Goal: Task Accomplishment & Management: Complete application form

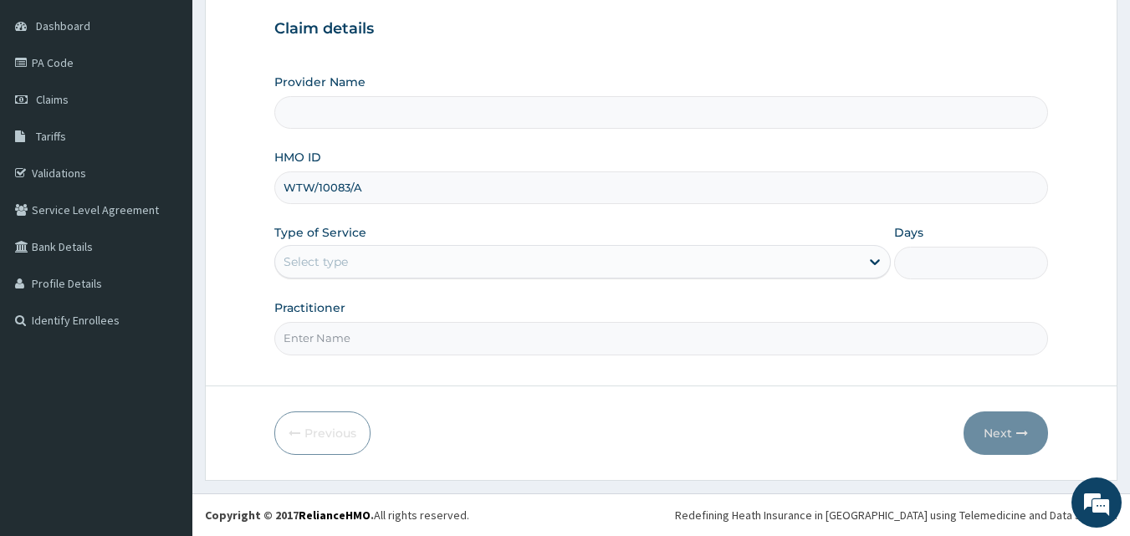
type input "WTW/10083/A"
click at [365, 259] on div "Select type" at bounding box center [567, 261] width 584 height 27
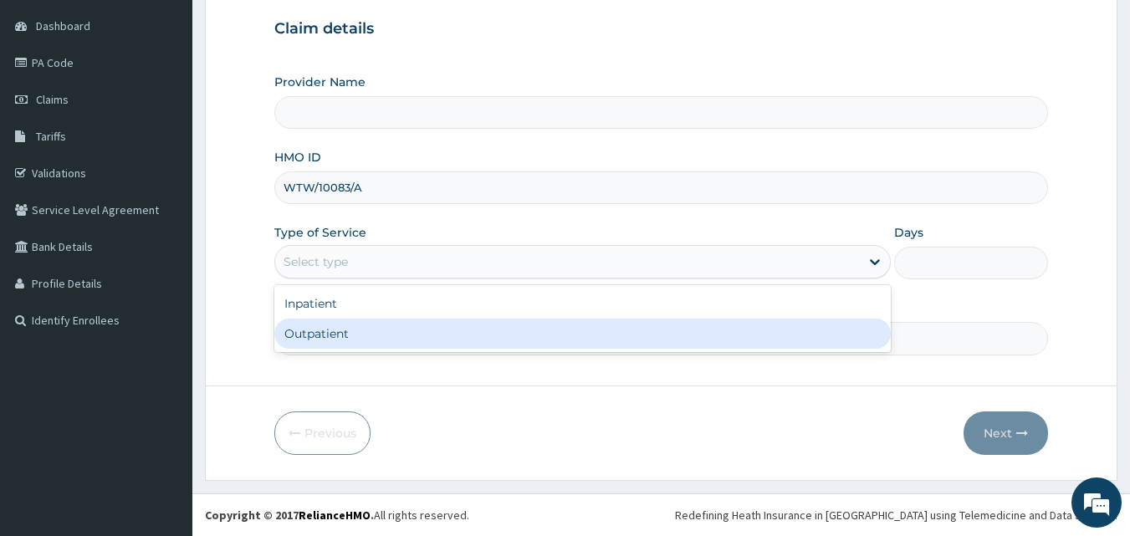
click at [362, 334] on div "Outpatient" at bounding box center [582, 334] width 616 height 30
type input "1"
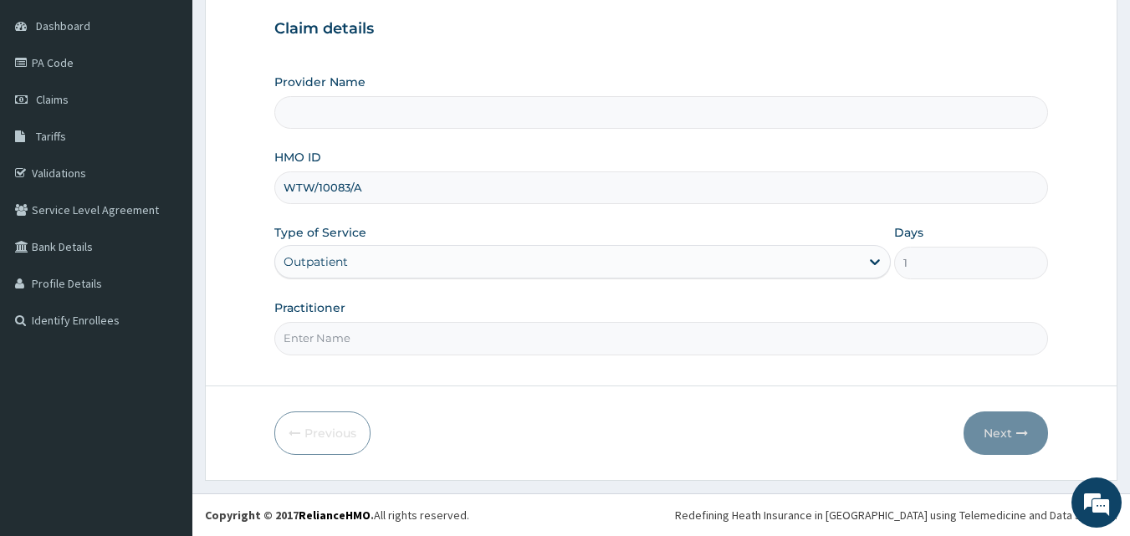
click at [323, 344] on input "Practitioner" at bounding box center [661, 338] width 774 height 33
type input "d"
type input "DR [PERSON_NAME]"
type input "Brita View Eye Clinic"
type input "[PERSON_NAME]"
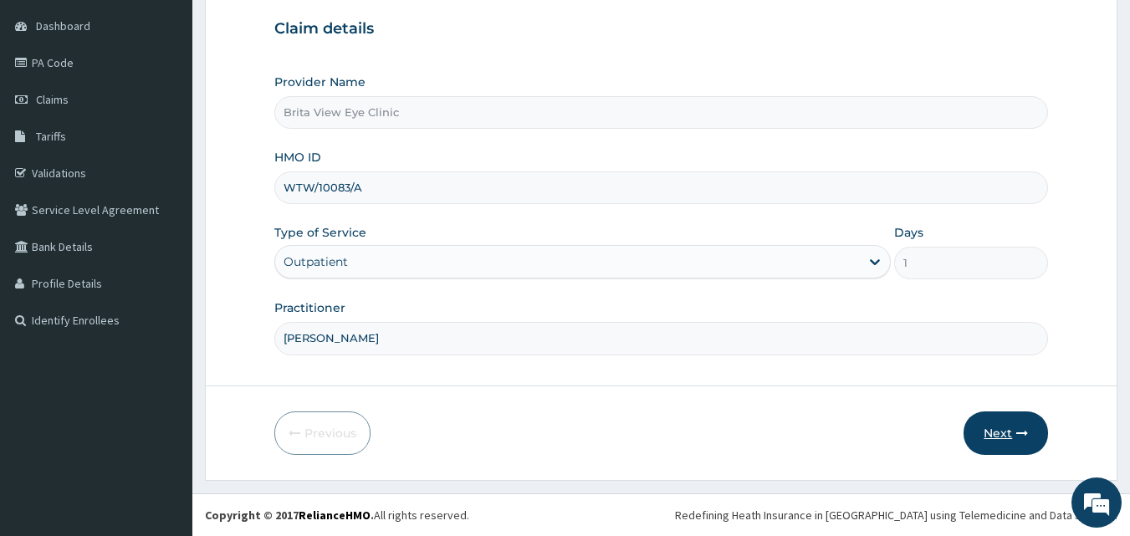
click at [1029, 421] on button "Next" at bounding box center [1005, 432] width 84 height 43
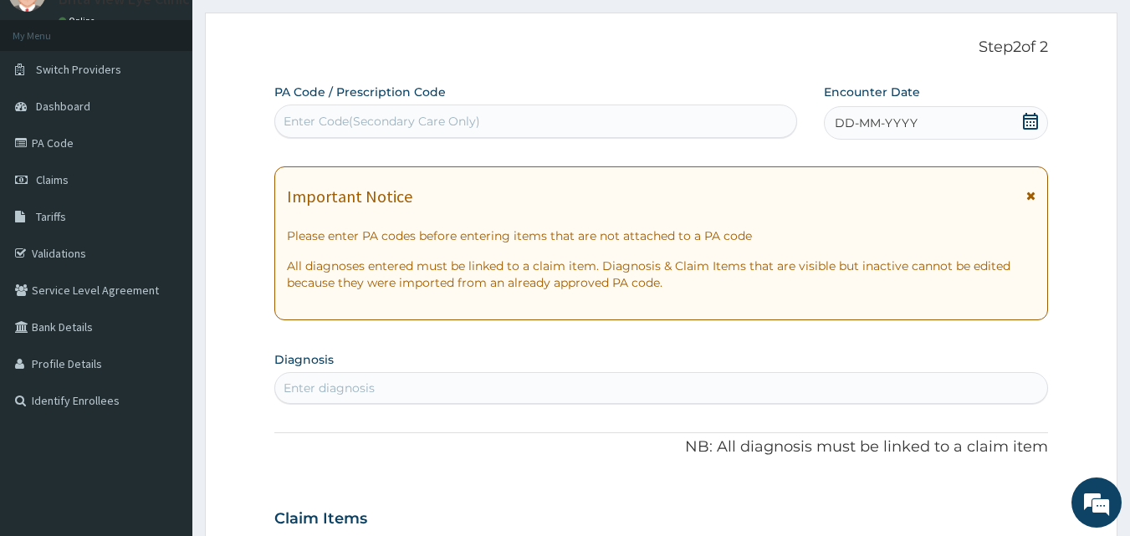
scroll to position [73, 0]
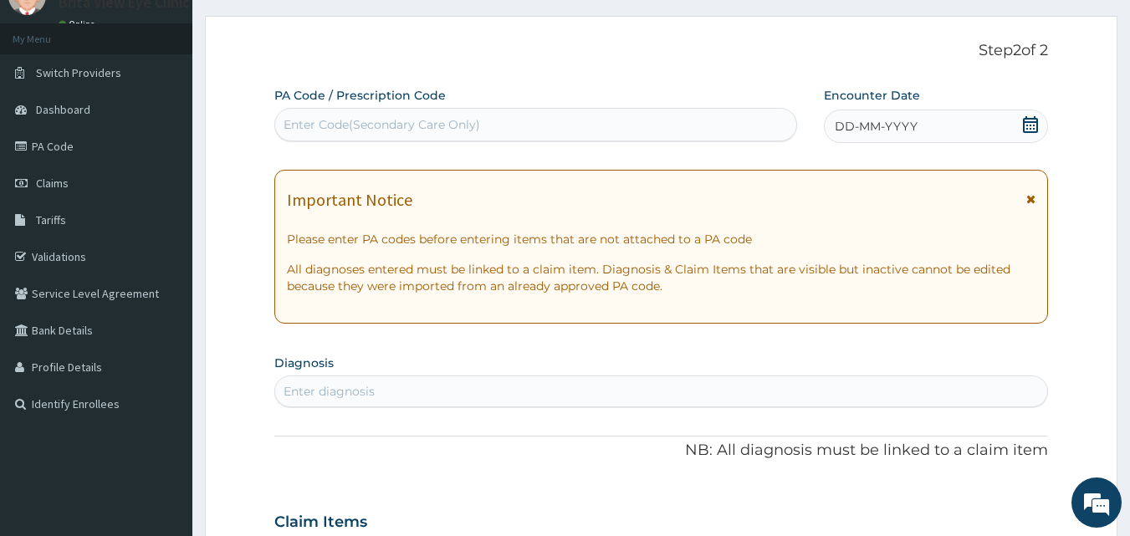
click at [385, 118] on div "Enter Code(Secondary Care Only)" at bounding box center [381, 124] width 196 height 17
type input "PA/987514"
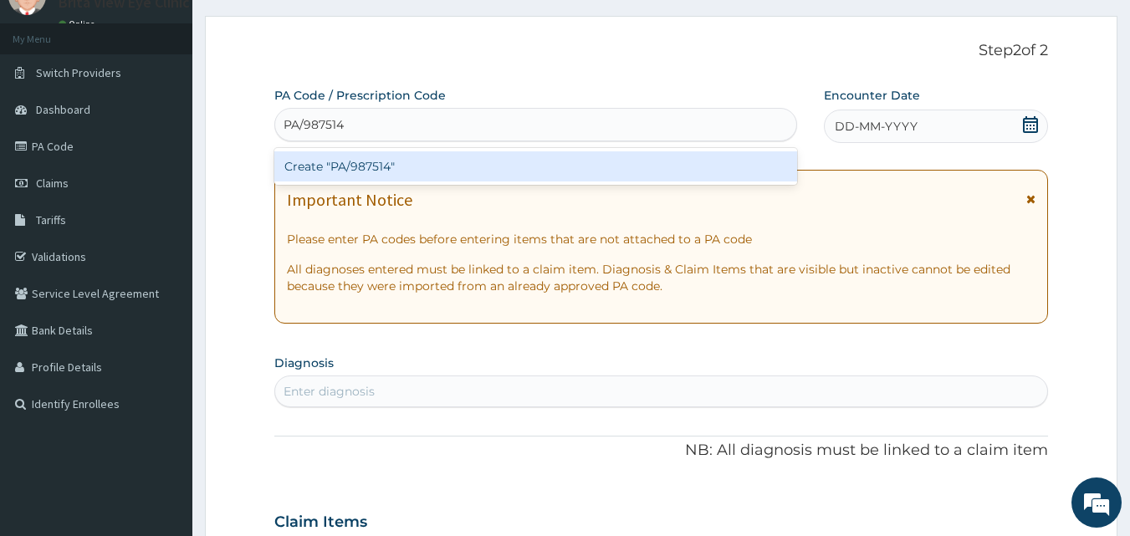
click at [389, 167] on div "Create "PA/987514"" at bounding box center [535, 166] width 523 height 30
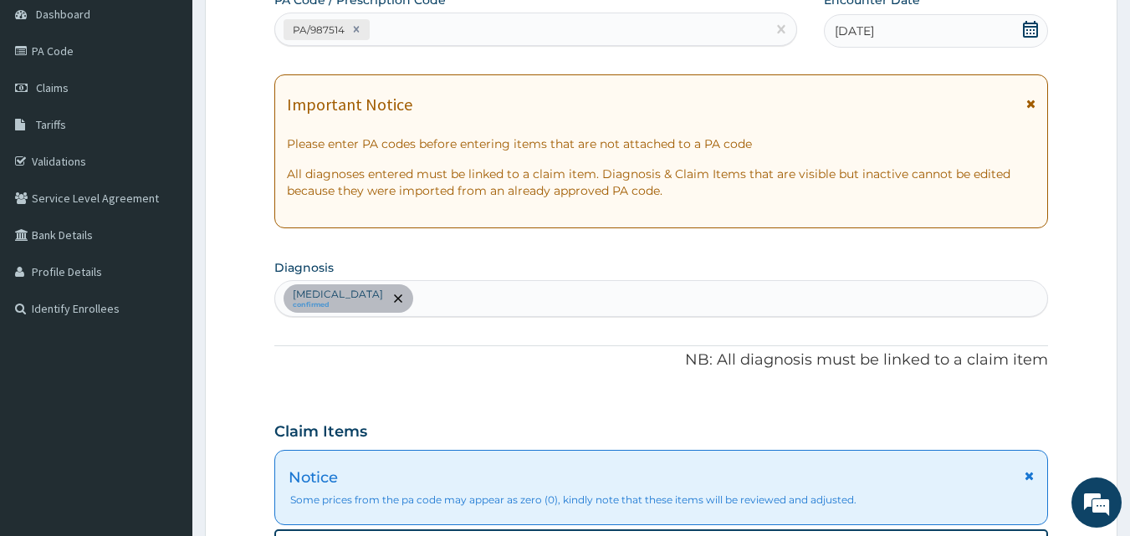
scroll to position [0, 0]
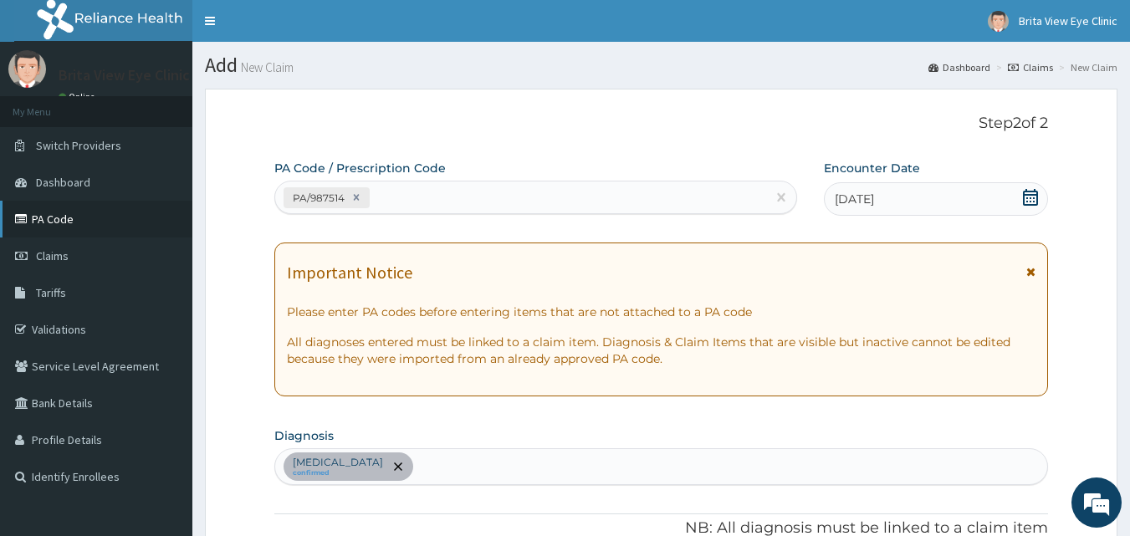
click at [64, 227] on link "PA Code" at bounding box center [96, 219] width 192 height 37
drag, startPoint x: 64, startPoint y: 227, endPoint x: 115, endPoint y: 237, distance: 52.8
click at [64, 227] on ul "My Menu Switch Providers Dashboard PA Code Claims Tariffs Validations Service L…" at bounding box center [96, 295] width 192 height 399
